Goal: Information Seeking & Learning: Learn about a topic

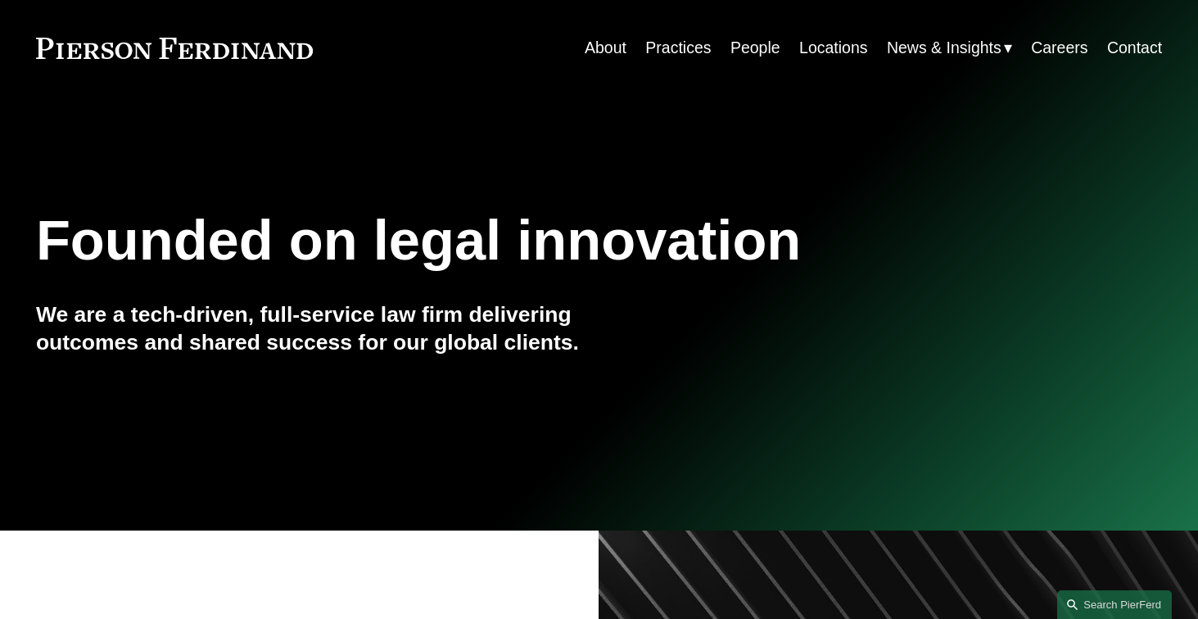
scroll to position [47, 0]
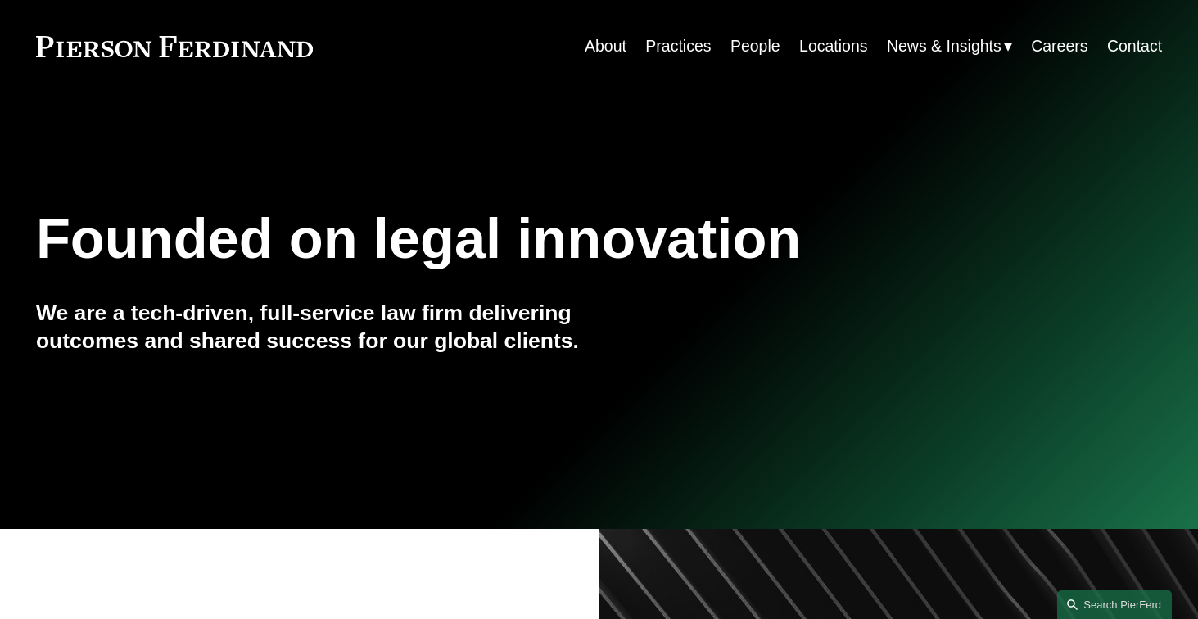
click at [594, 45] on link "About" at bounding box center [606, 46] width 42 height 32
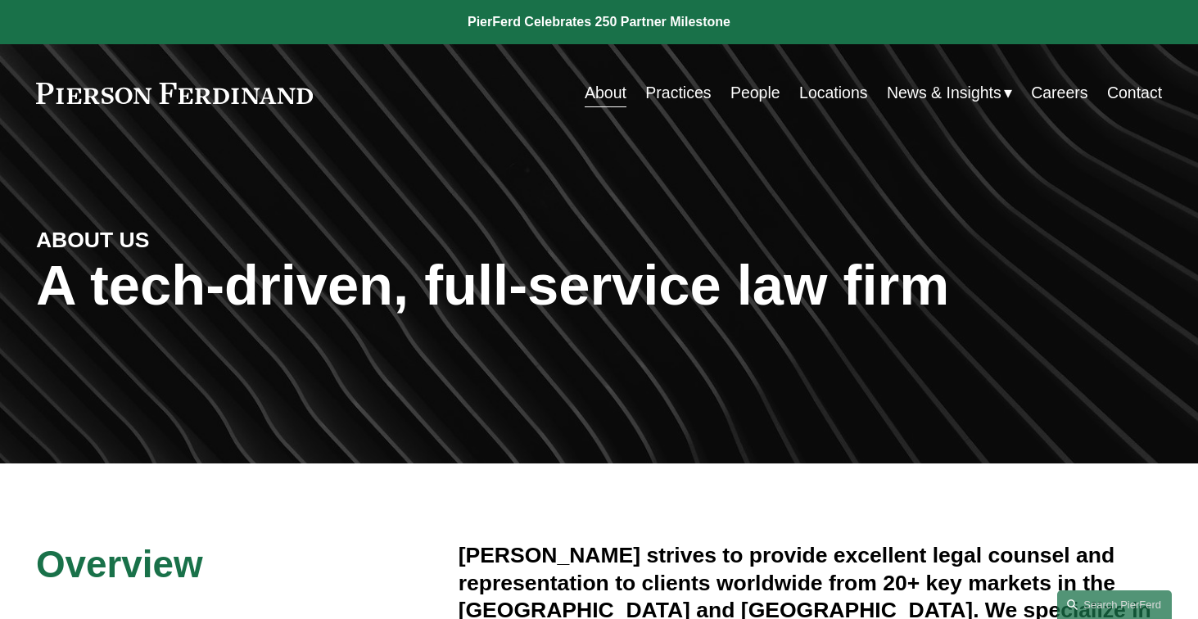
click at [171, 99] on link at bounding box center [174, 93] width 277 height 21
